Goal: Information Seeking & Learning: Learn about a topic

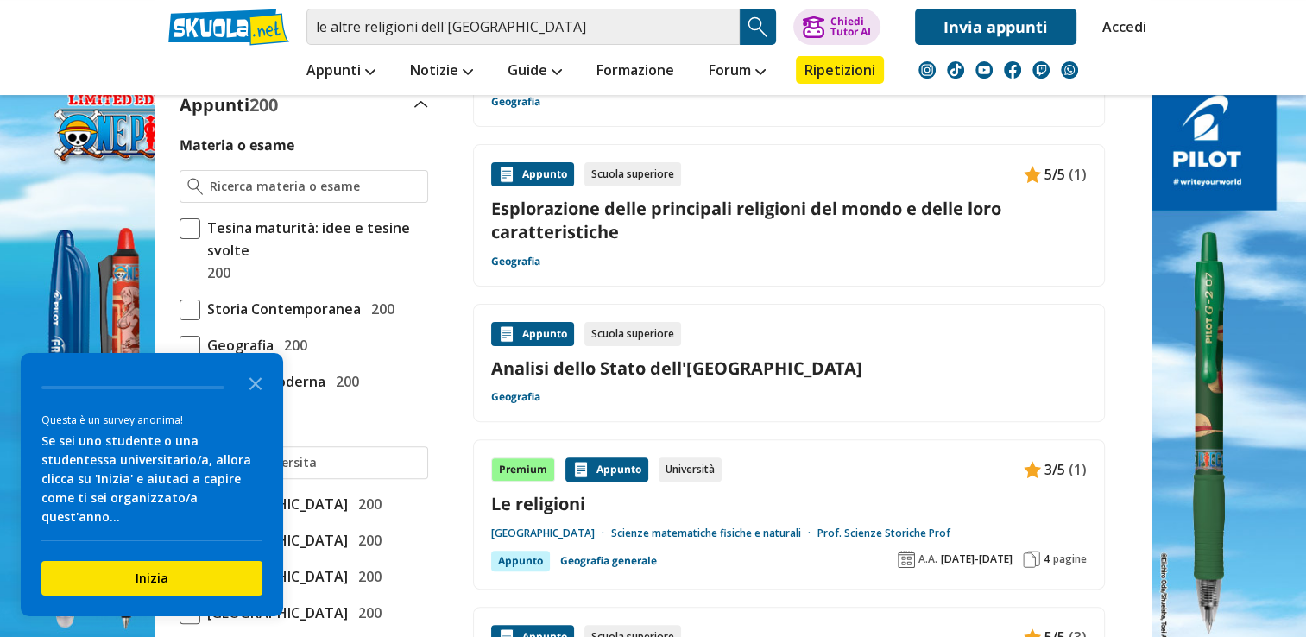
scroll to position [433, 0]
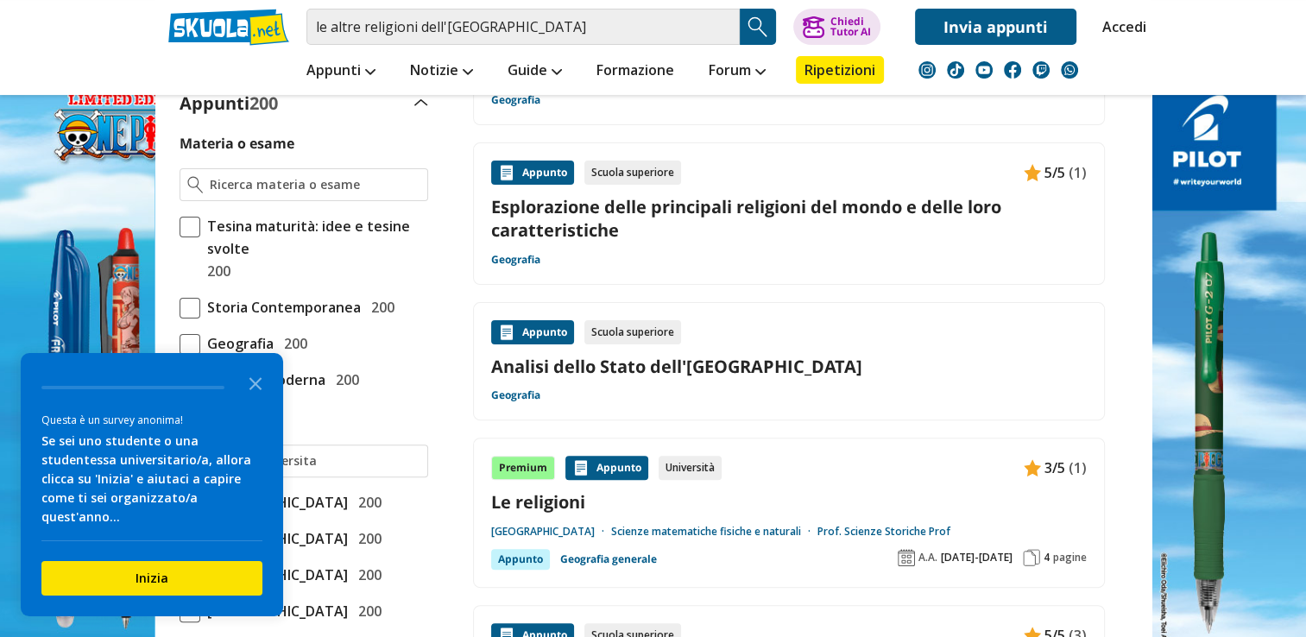
click at [693, 355] on link "Analisi dello Stato dell'[GEOGRAPHIC_DATA]" at bounding box center [789, 366] width 596 height 23
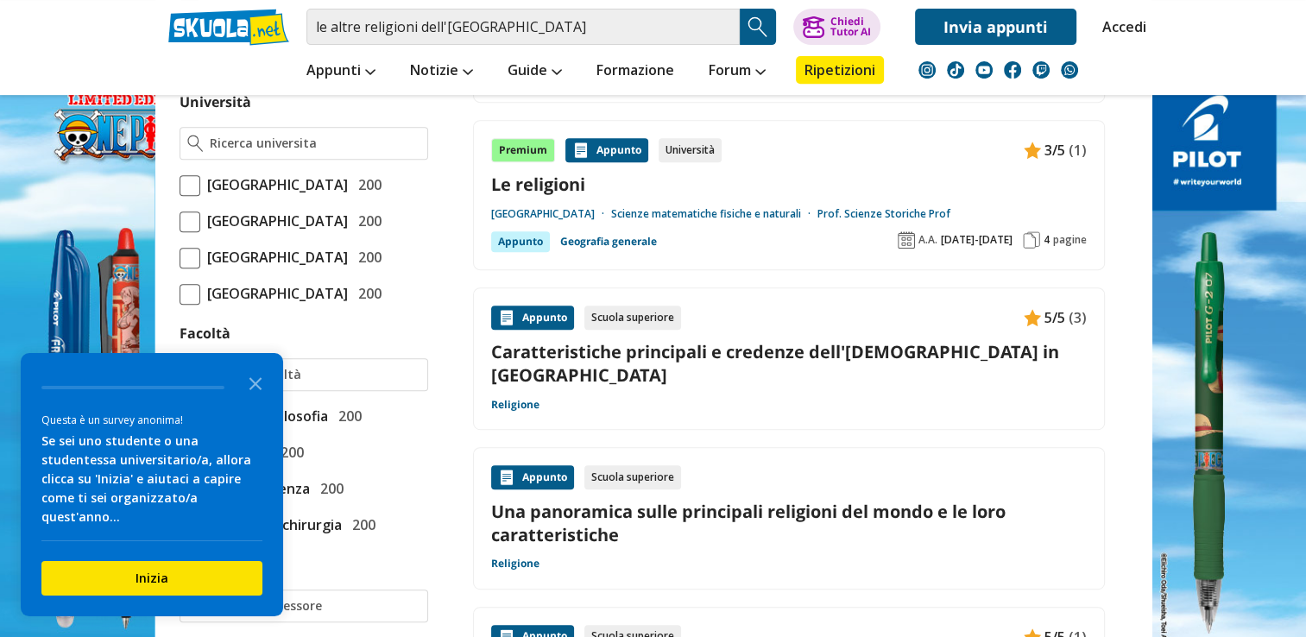
scroll to position [790, 0]
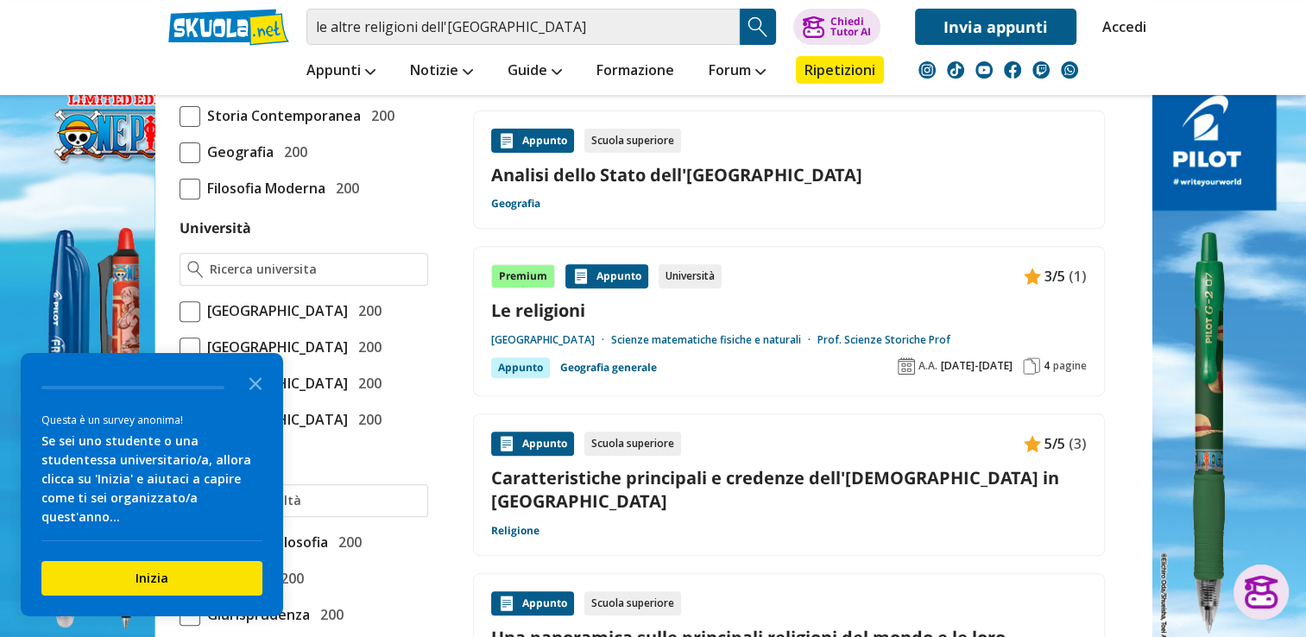
scroll to position [594, 0]
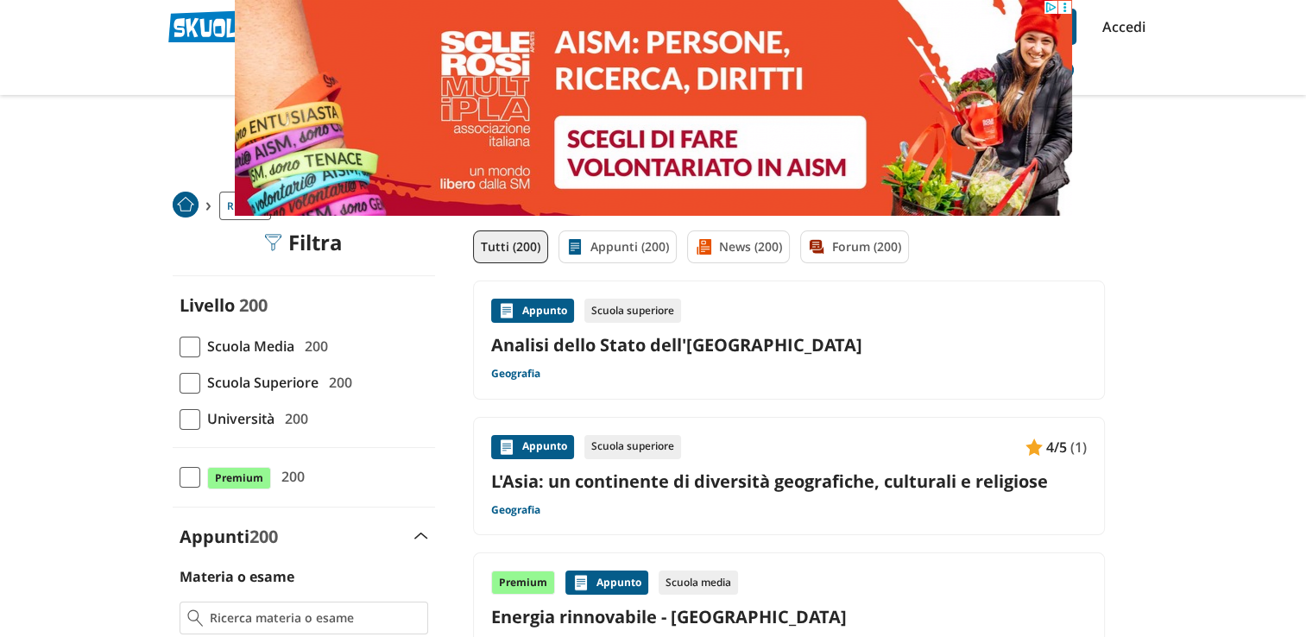
click at [206, 356] on span "Scuola Media" at bounding box center [247, 346] width 94 height 22
click at [180, 346] on input "Scuola Media 200" at bounding box center [180, 346] width 0 height 0
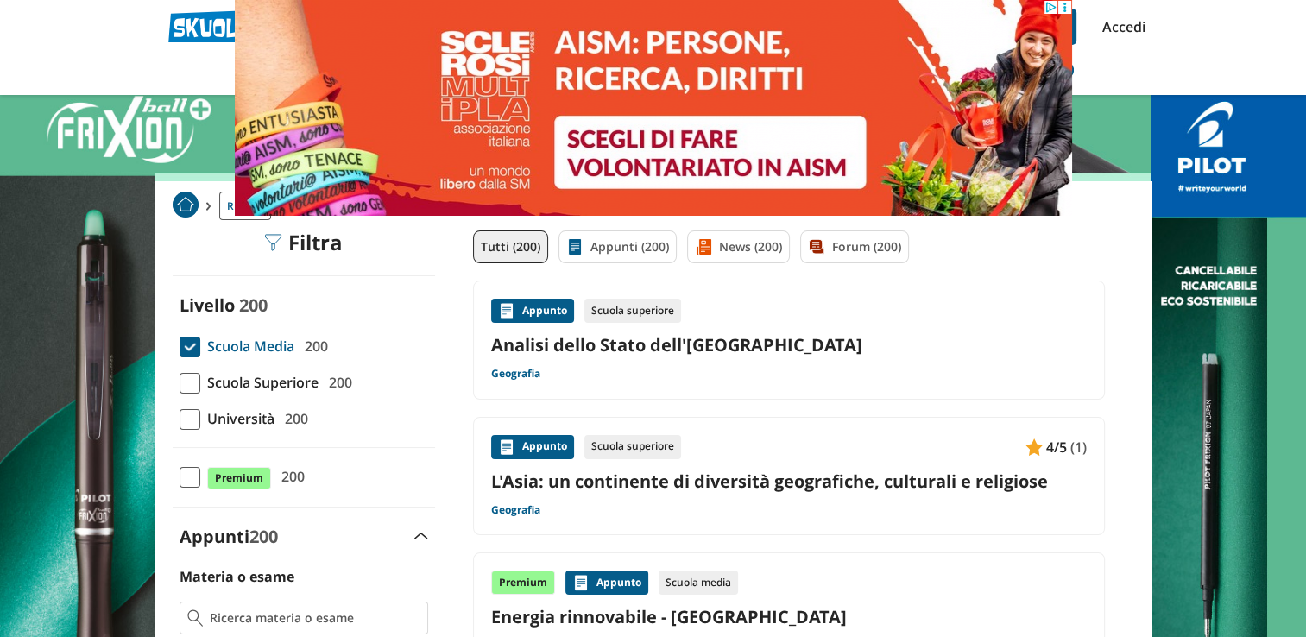
click at [206, 356] on span "Scuola Media" at bounding box center [247, 346] width 94 height 22
click at [180, 346] on input "Scuola Media 200" at bounding box center [180, 346] width 0 height 0
